Goal: Task Accomplishment & Management: Use online tool/utility

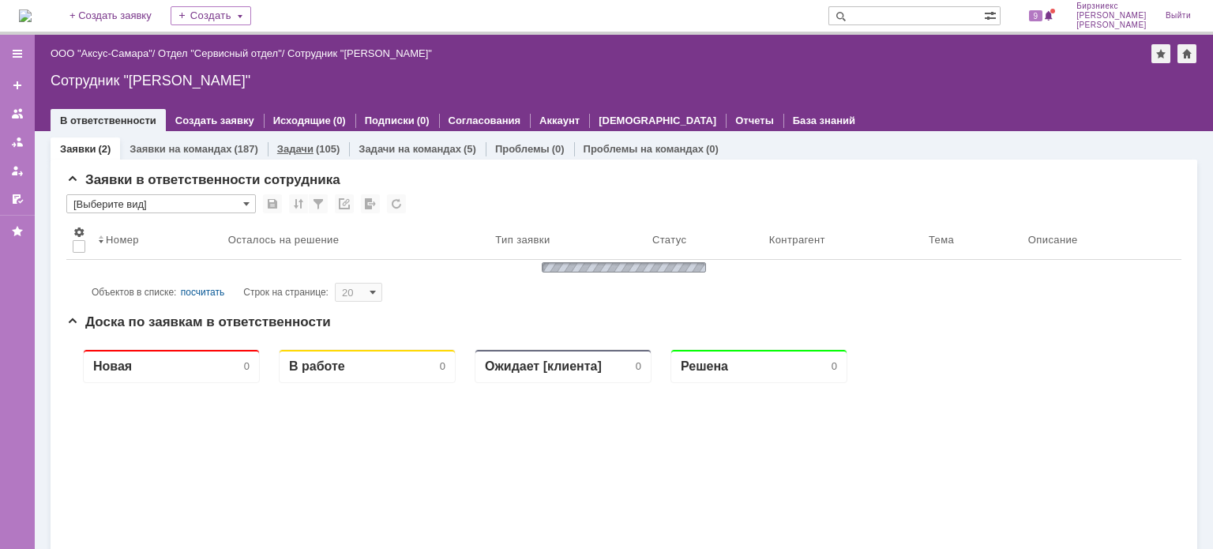
click at [316, 155] on div "Задачи (105)" at bounding box center [308, 148] width 81 height 23
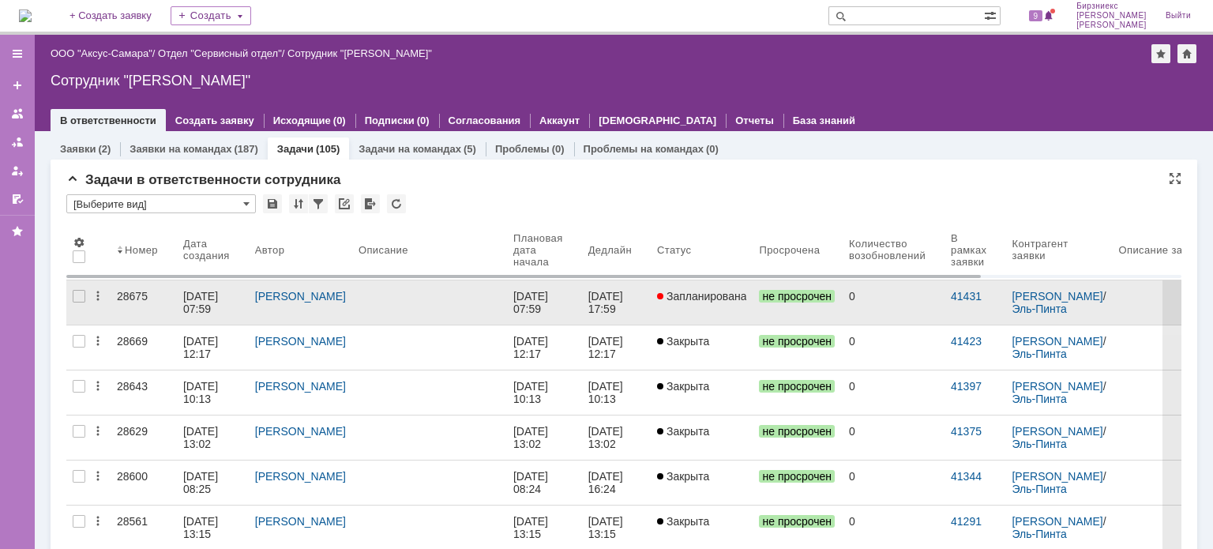
click at [442, 313] on link at bounding box center [429, 302] width 155 height 44
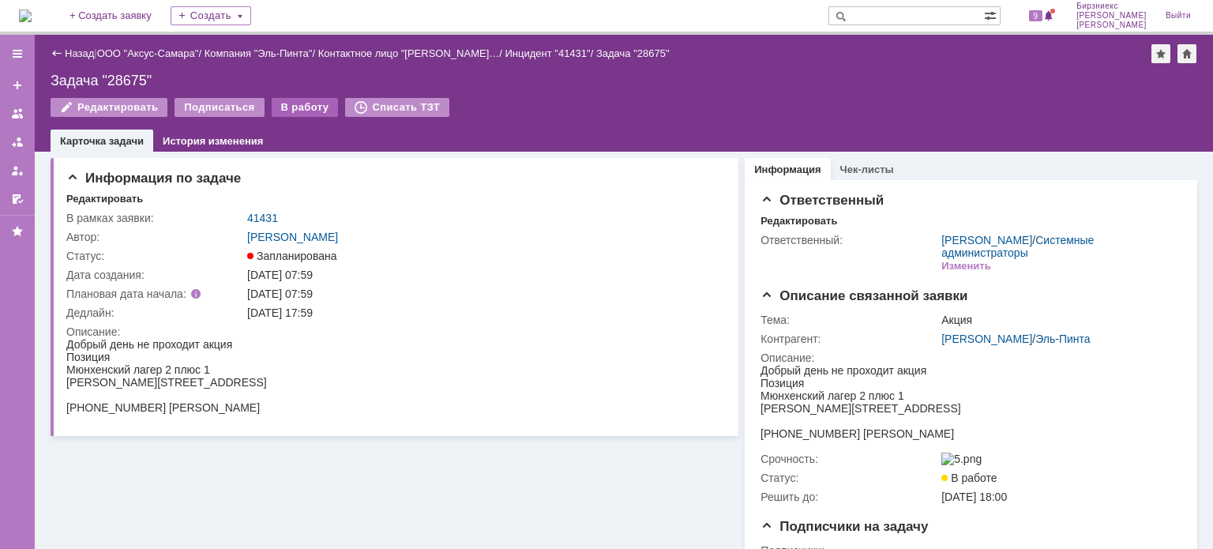
click at [299, 110] on div "В работу" at bounding box center [305, 107] width 67 height 19
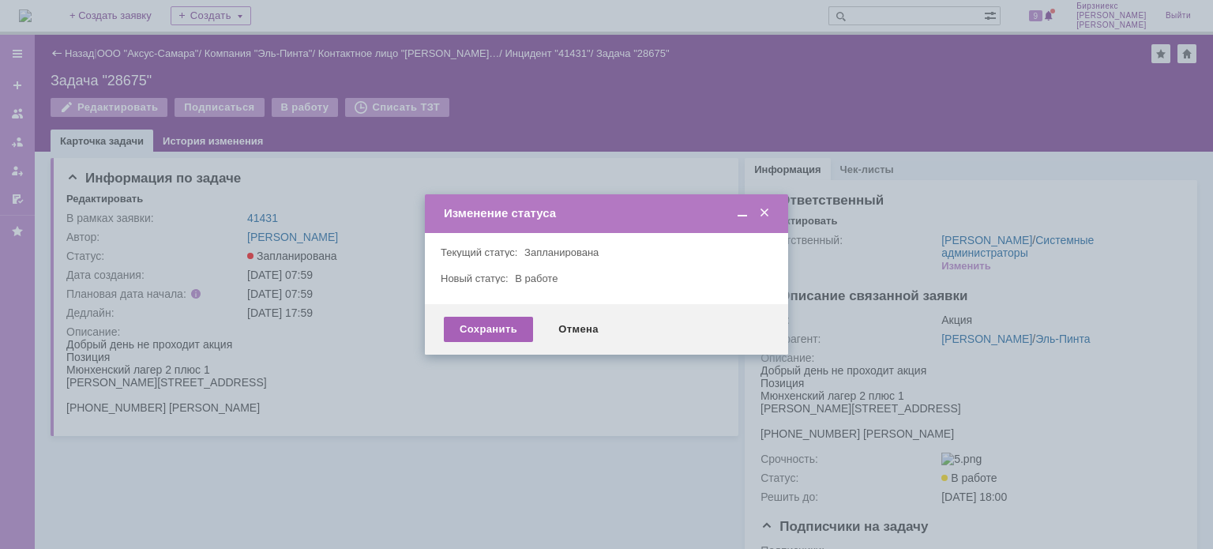
click at [480, 325] on div "Сохранить" at bounding box center [488, 329] width 89 height 25
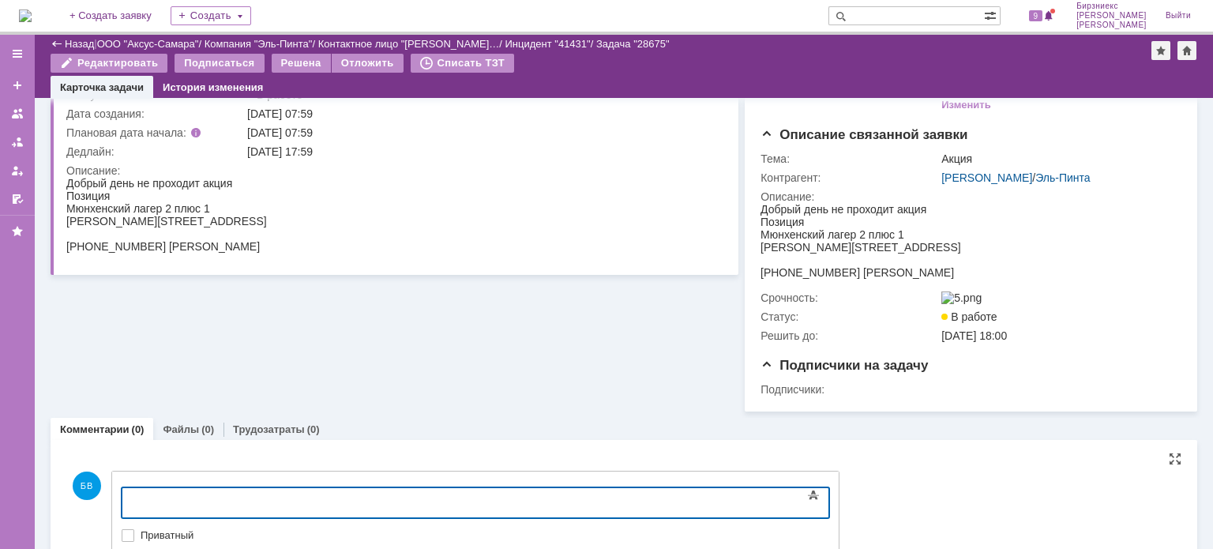
click at [267, 494] on div at bounding box center [250, 500] width 224 height 13
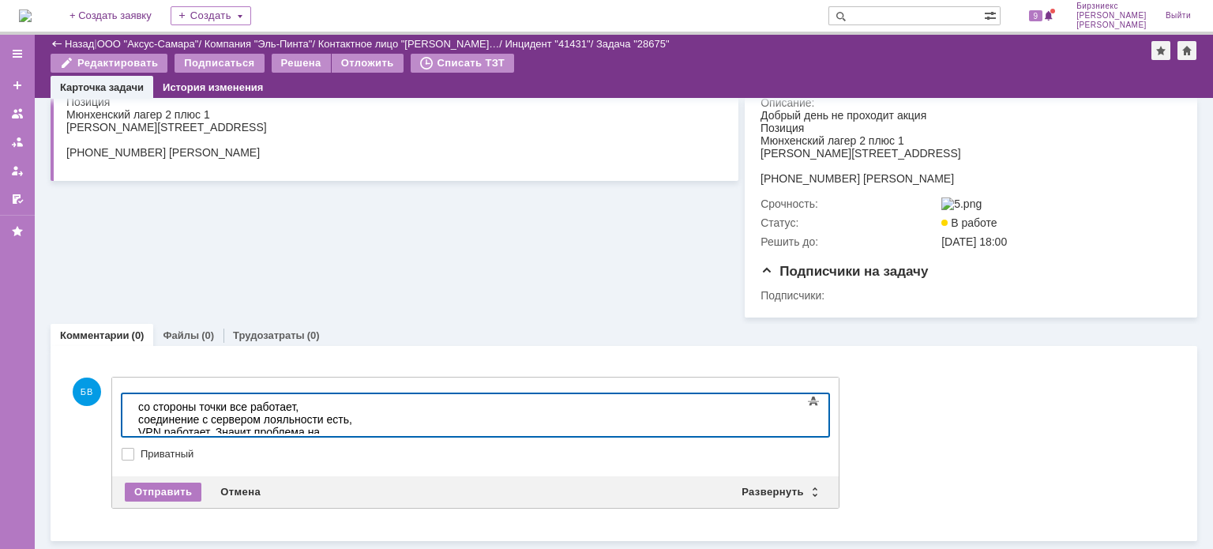
scroll to position [203, 0]
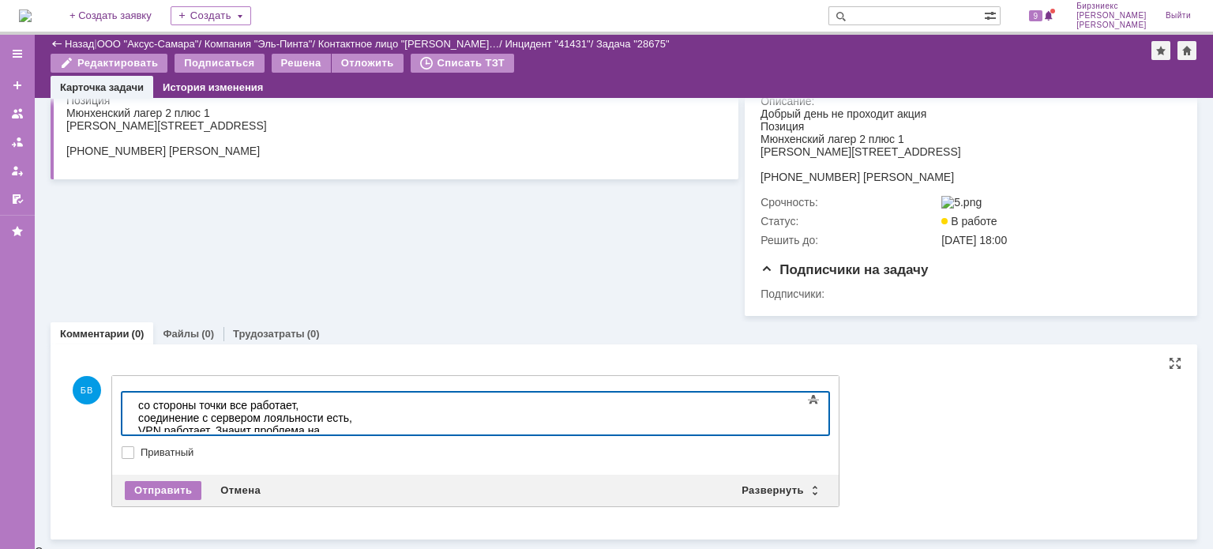
click at [145, 407] on div "со стороны точки все работает, соединение с сервером лояльности есть, VPN работ…" at bounding box center [250, 437] width 224 height 76
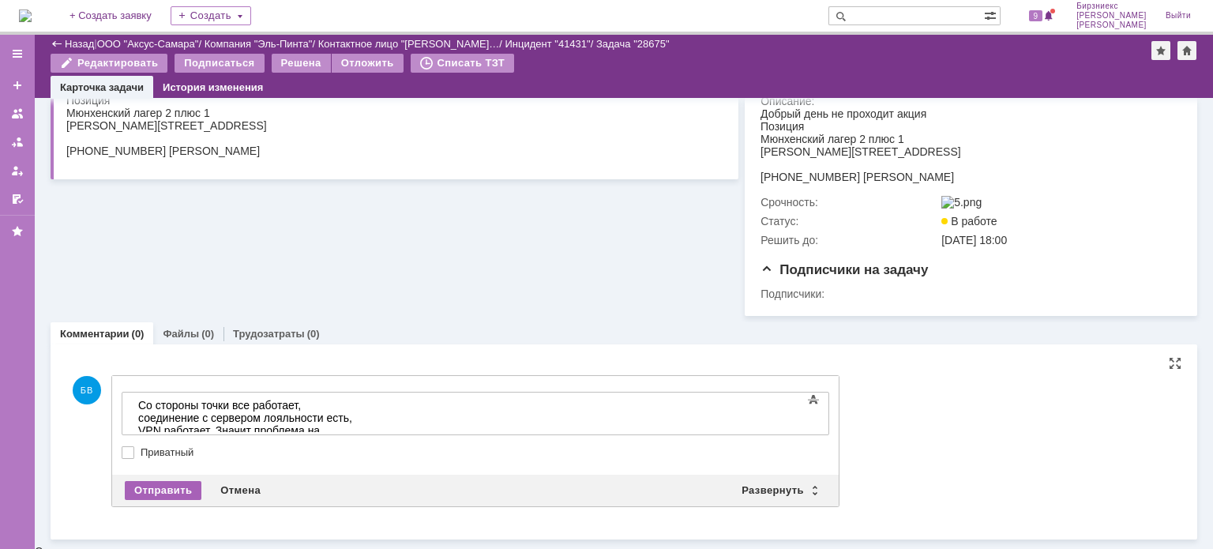
click at [180, 490] on div "Отправить" at bounding box center [163, 490] width 77 height 19
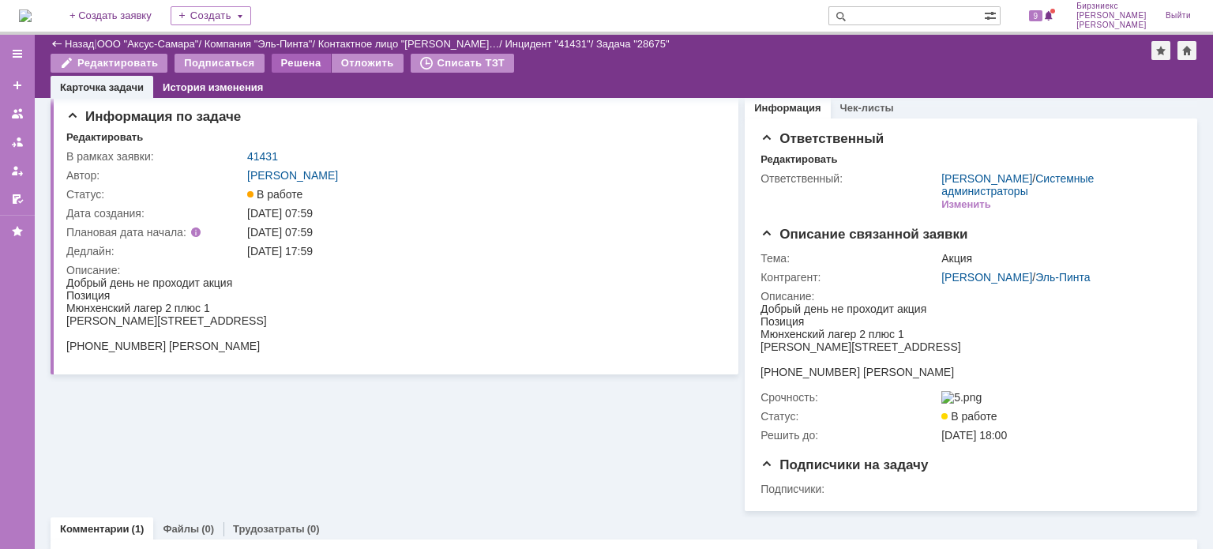
scroll to position [0, 0]
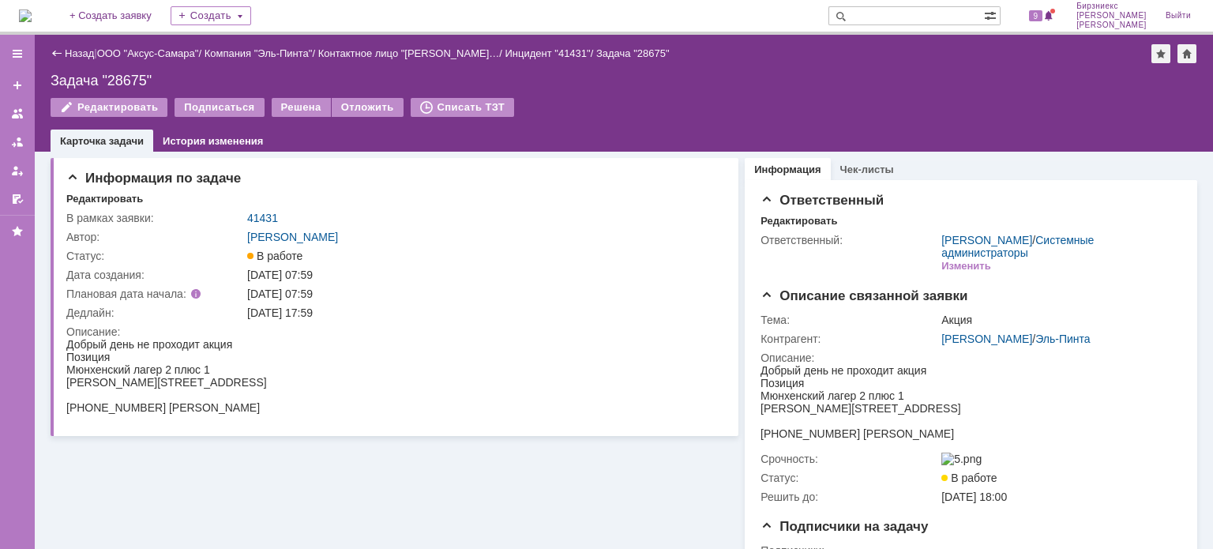
drag, startPoint x: 300, startPoint y: 111, endPoint x: 318, endPoint y: 120, distance: 20.1
click at [301, 111] on div "Решена" at bounding box center [301, 107] width 59 height 19
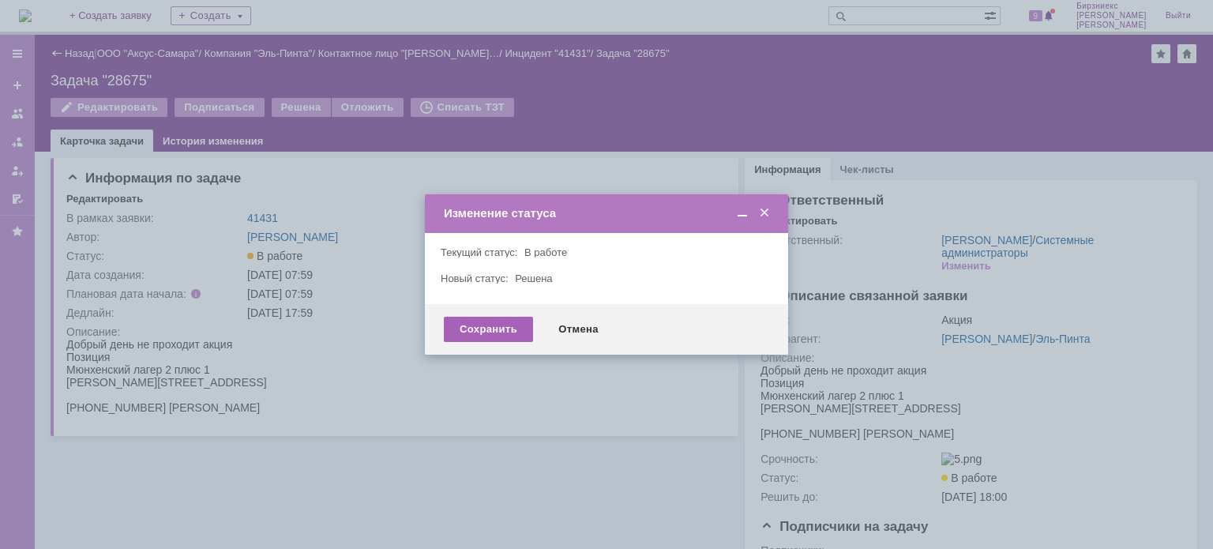
click at [498, 328] on div "Сохранить" at bounding box center [488, 329] width 89 height 25
